Goal: Task Accomplishment & Management: Use online tool/utility

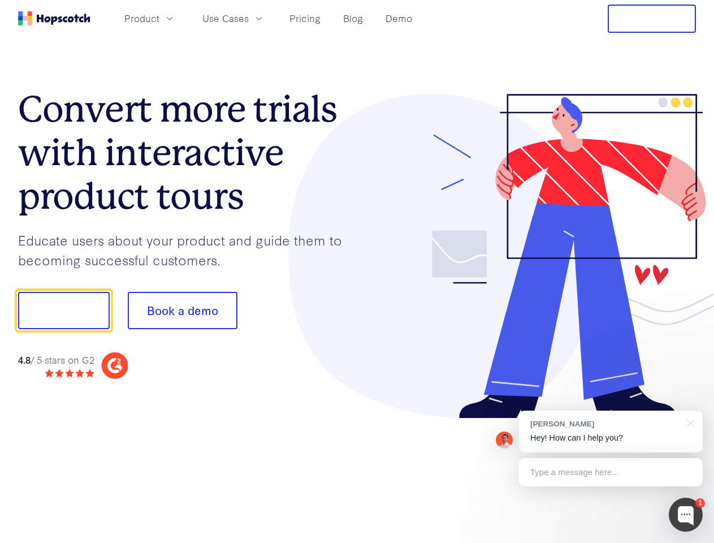
click at [357, 271] on div at bounding box center [526, 256] width 339 height 325
click at [159, 18] on span "Product" at bounding box center [141, 18] width 35 height 14
click at [249, 18] on span "Use Cases" at bounding box center [225, 18] width 46 height 14
click at [652, 19] on button "Free Trial" at bounding box center [652, 19] width 88 height 28
click at [63, 310] on button "Show me!" at bounding box center [64, 310] width 92 height 37
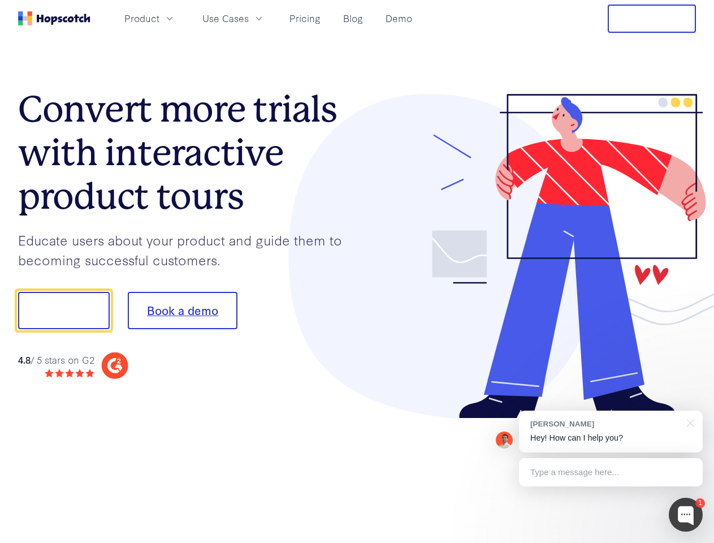
click at [182, 310] on button "Book a demo" at bounding box center [183, 310] width 110 height 37
click at [686, 514] on div at bounding box center [686, 515] width 34 height 34
click at [611, 431] on div "[PERSON_NAME] Hey! How can I help you?" at bounding box center [611, 431] width 184 height 42
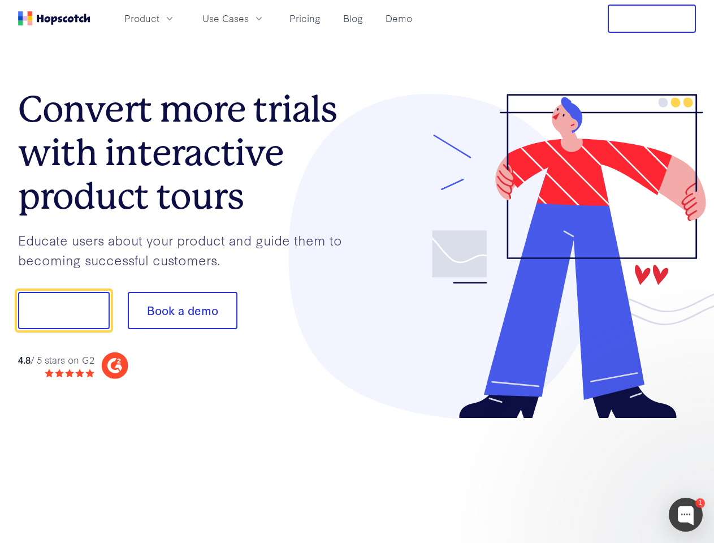
click at [689, 422] on div at bounding box center [597, 308] width 212 height 377
click at [611, 472] on div at bounding box center [597, 385] width 212 height 226
